Goal: Task Accomplishment & Management: Use online tool/utility

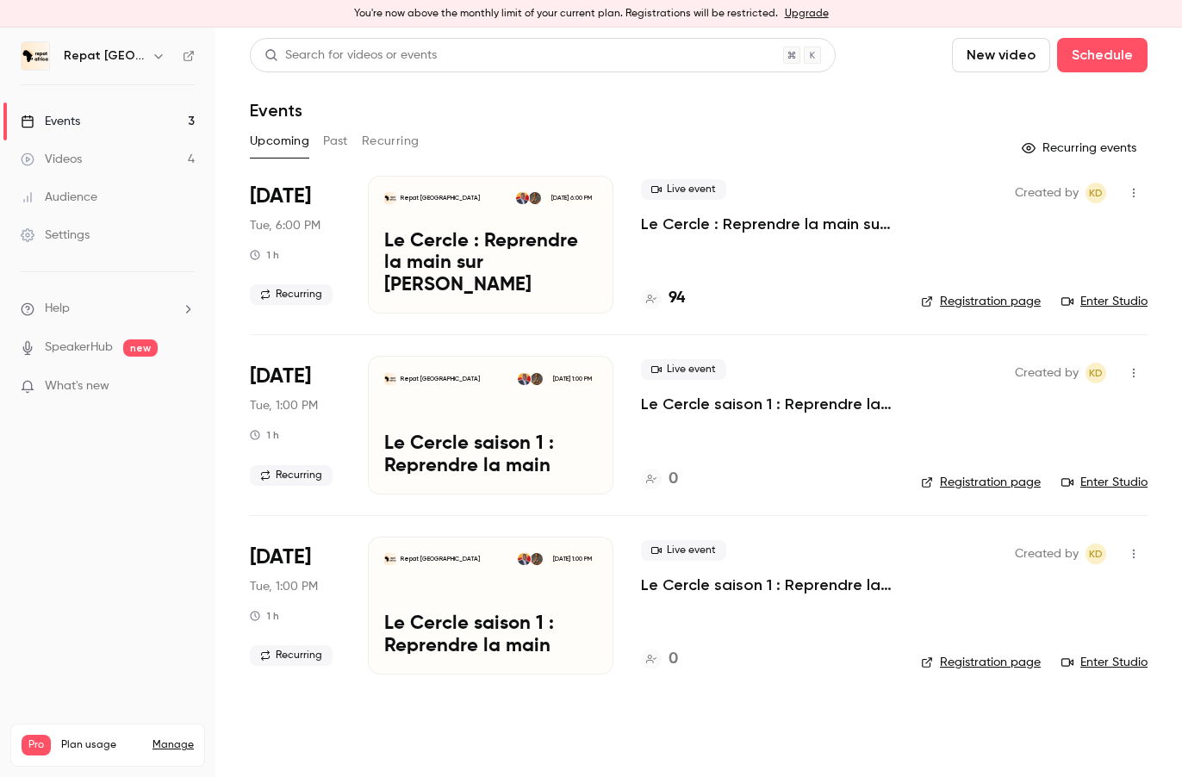
click at [327, 139] on button "Past" at bounding box center [335, 142] width 25 height 28
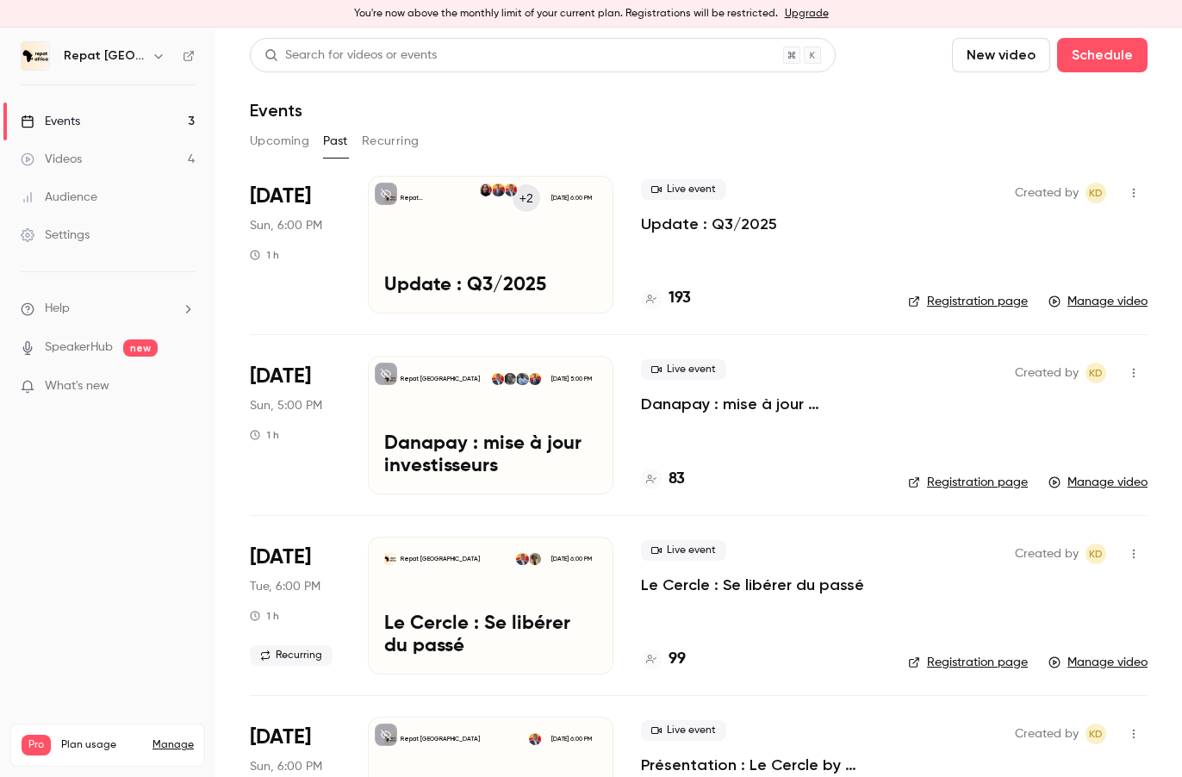
click at [458, 192] on div "Repat [GEOGRAPHIC_DATA] +2 [DATE] 6:00 PM" at bounding box center [490, 198] width 213 height 12
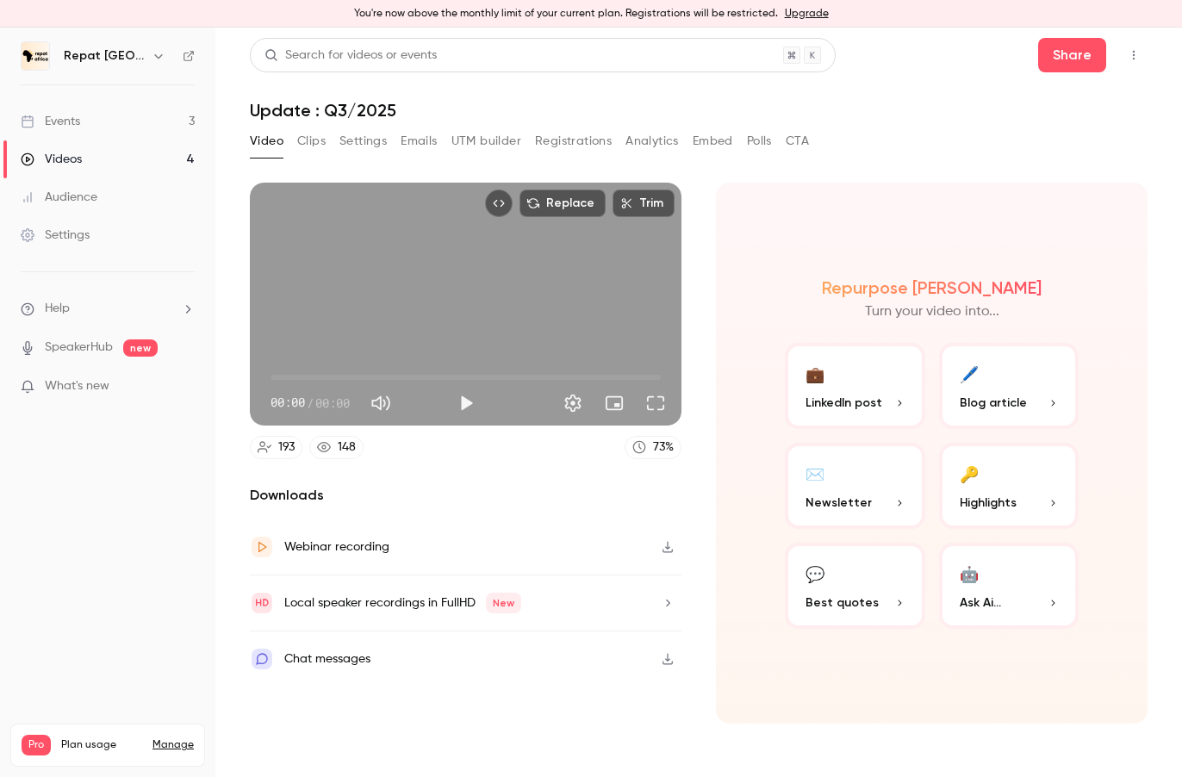
click at [410, 137] on button "Emails" at bounding box center [419, 142] width 36 height 28
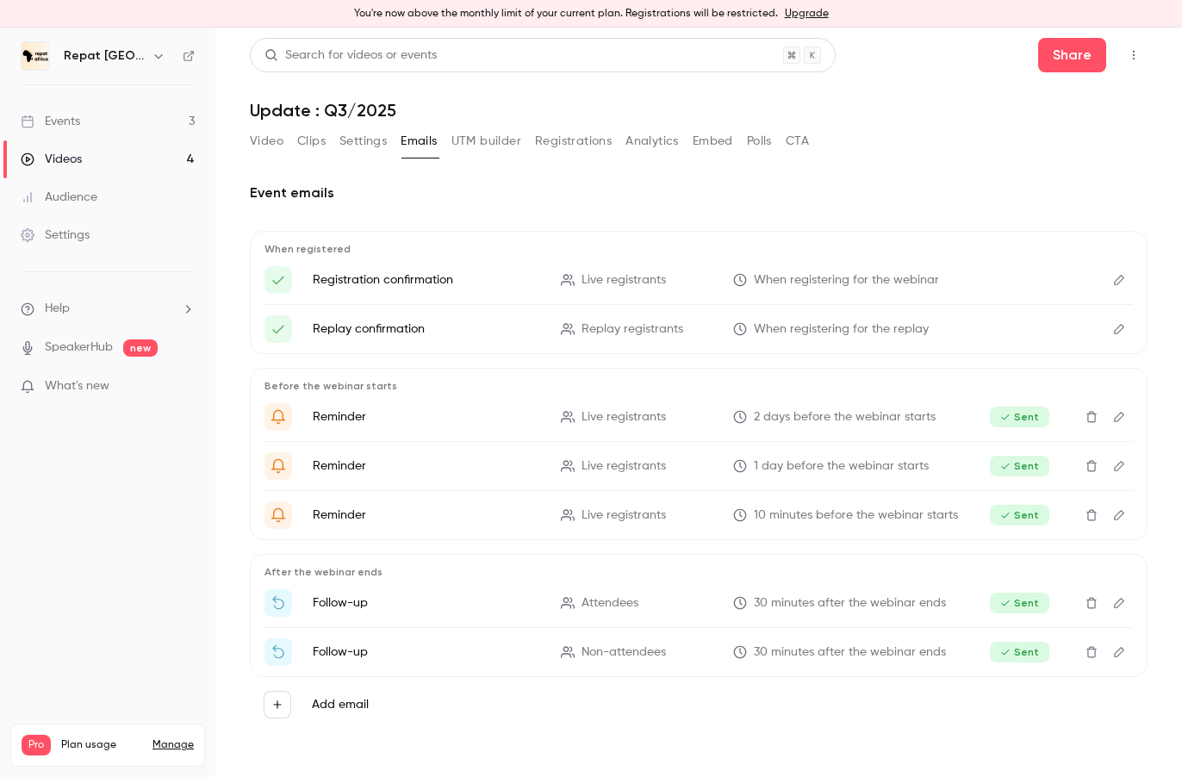
click at [656, 143] on button "Analytics" at bounding box center [652, 142] width 53 height 28
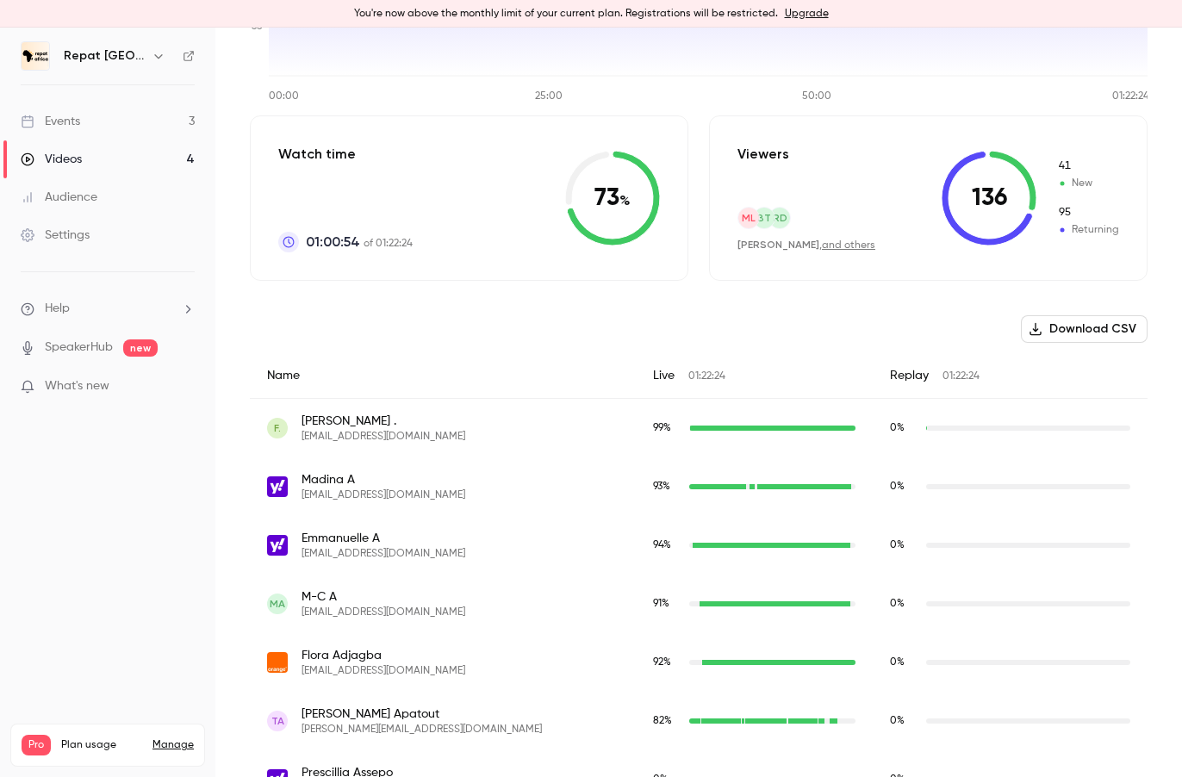
scroll to position [375, 0]
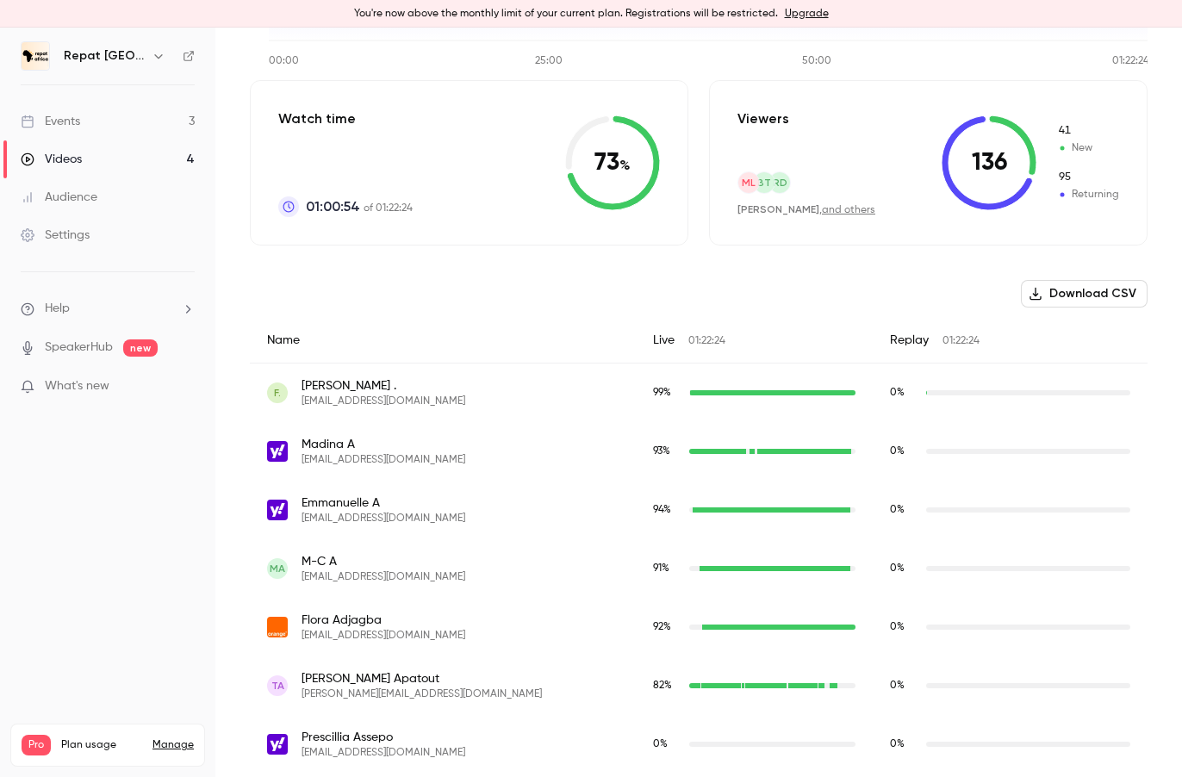
click at [415, 359] on div "Name" at bounding box center [443, 341] width 386 height 46
click at [276, 347] on div "Name" at bounding box center [443, 341] width 386 height 46
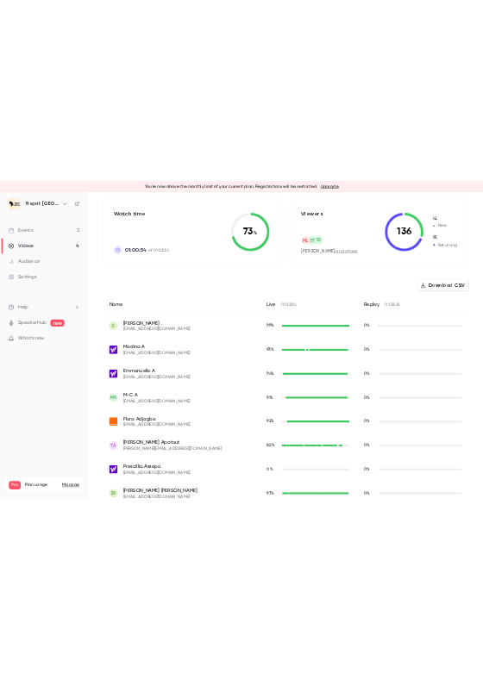
scroll to position [424, 0]
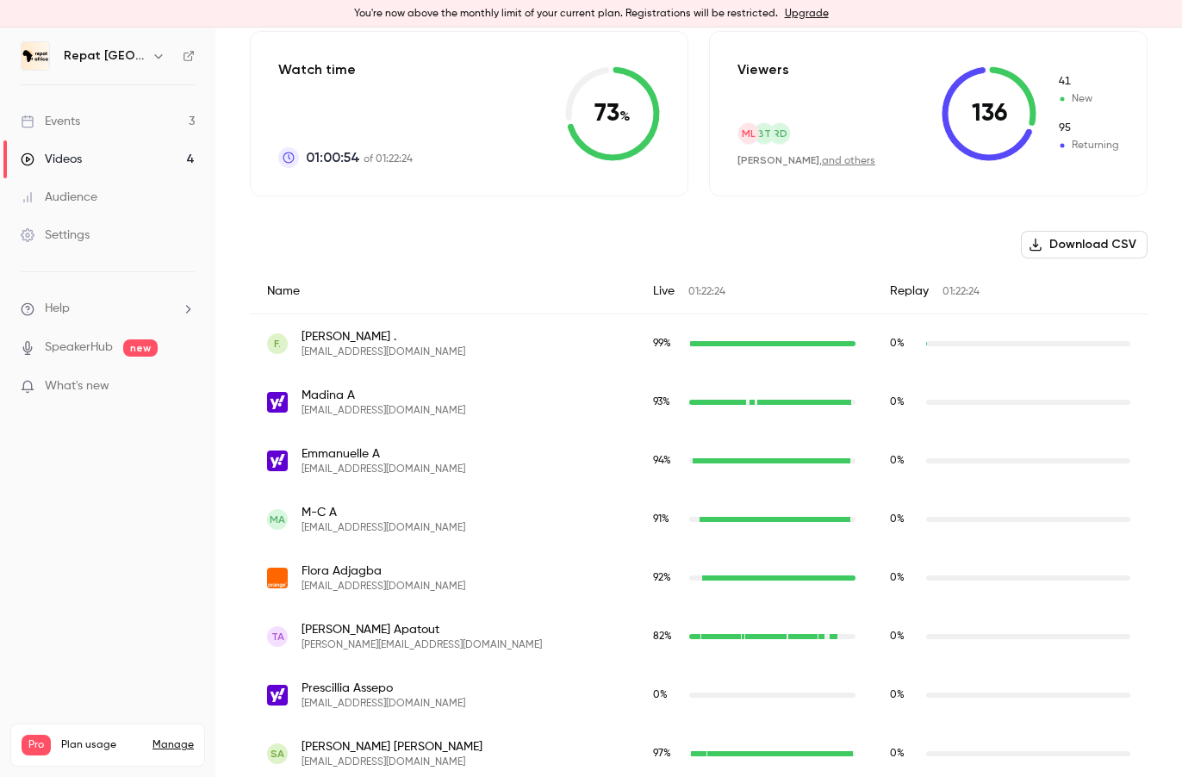
click at [452, 285] on div "Name" at bounding box center [443, 292] width 386 height 46
click at [1085, 242] on button "Download CSV" at bounding box center [1084, 245] width 127 height 28
